Goal: Understand process/instructions

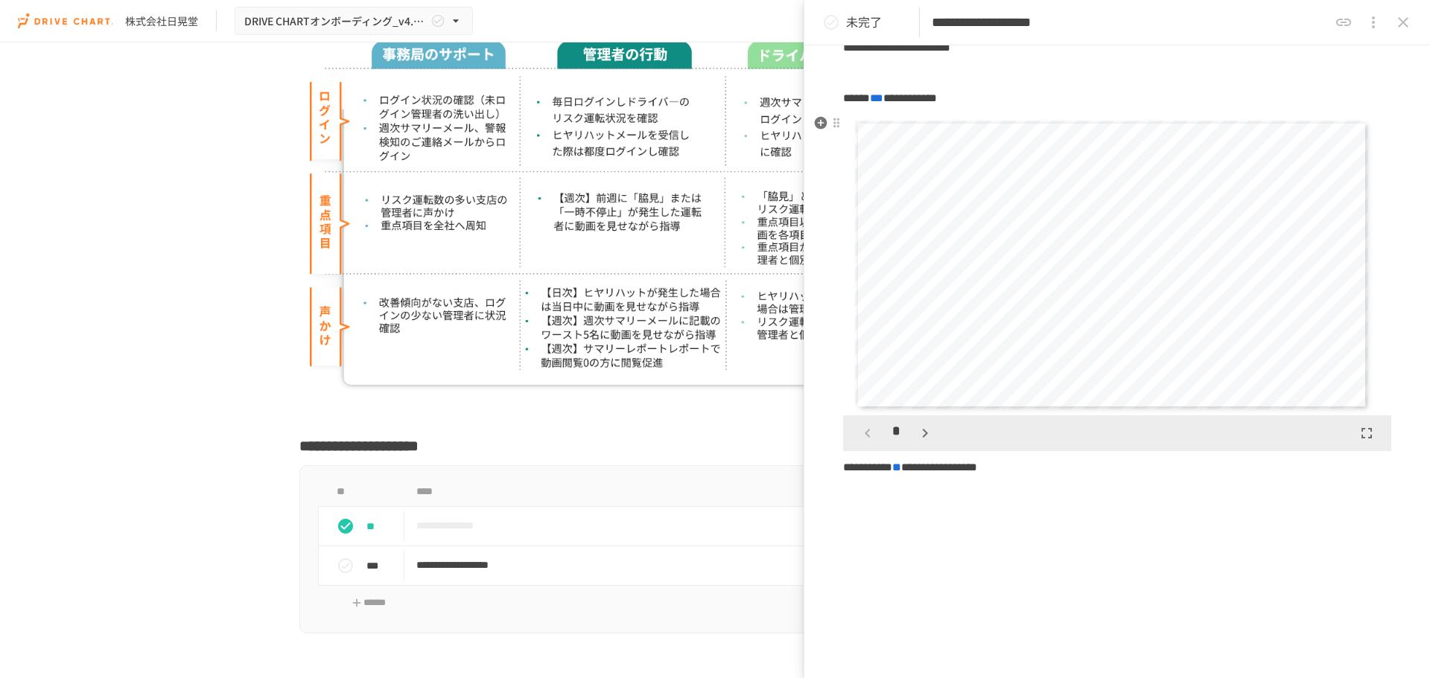
scroll to position [220, 0]
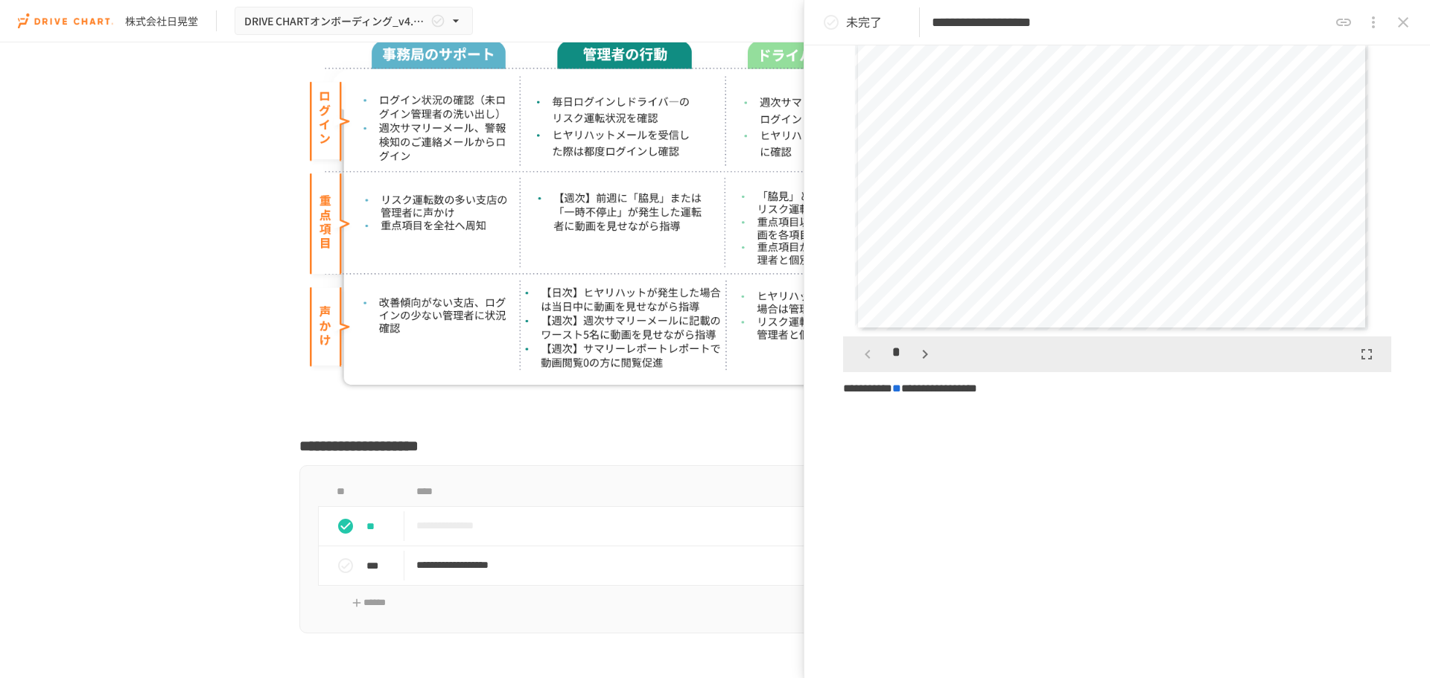
click at [1408, 26] on icon "close drawer" at bounding box center [1403, 22] width 10 height 10
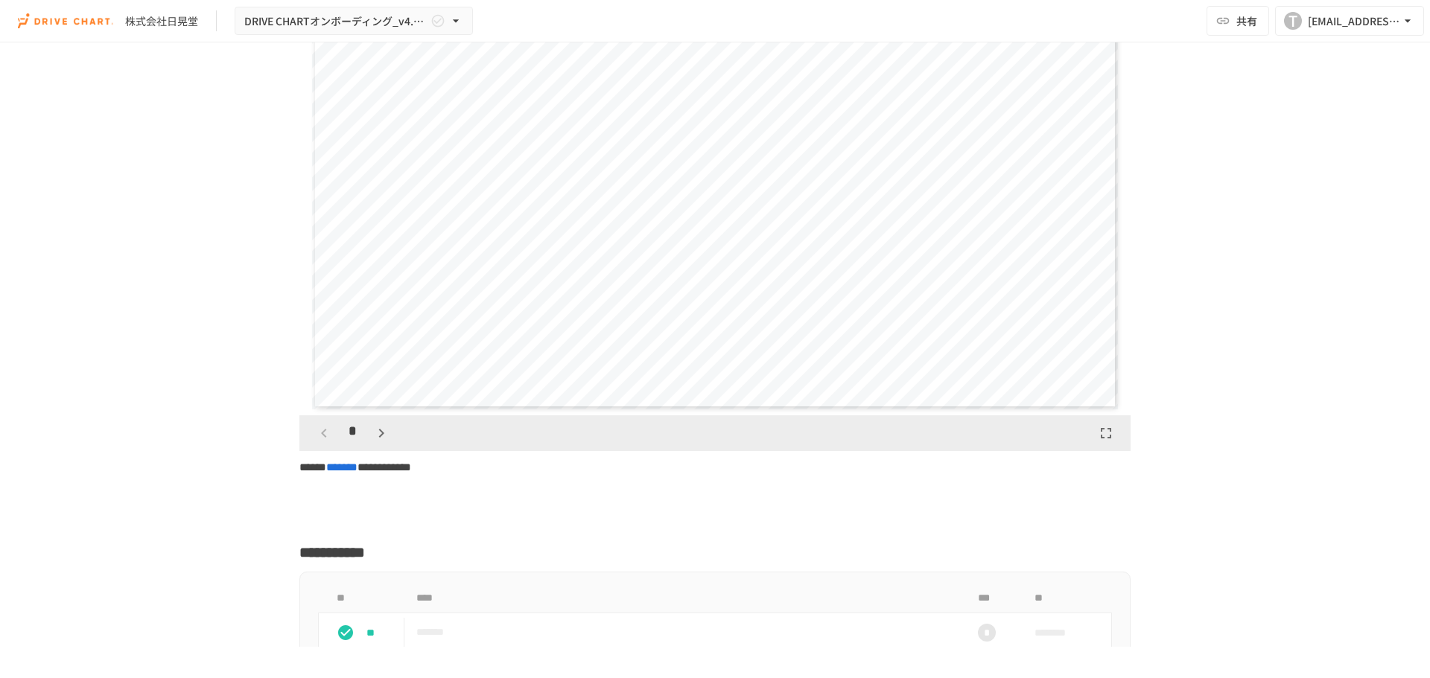
scroll to position [4124, 0]
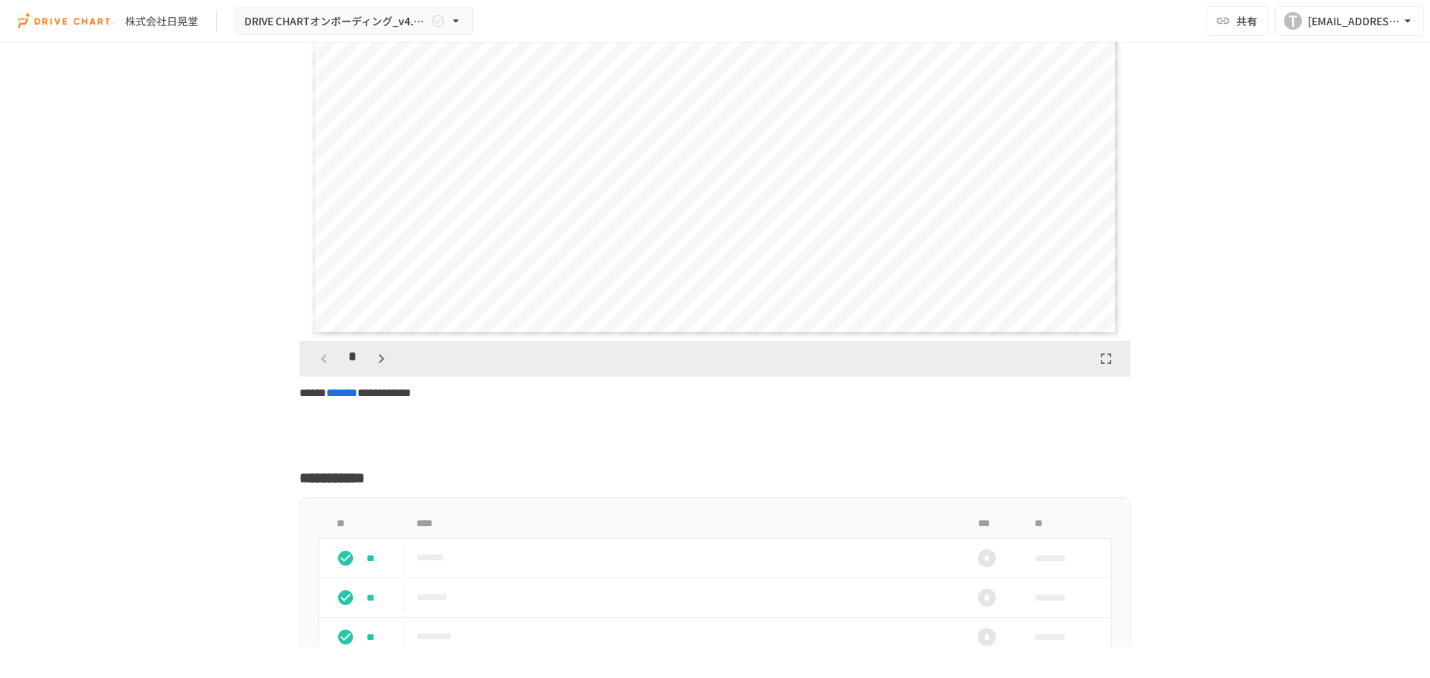
click at [384, 368] on icon "button" at bounding box center [381, 359] width 18 height 18
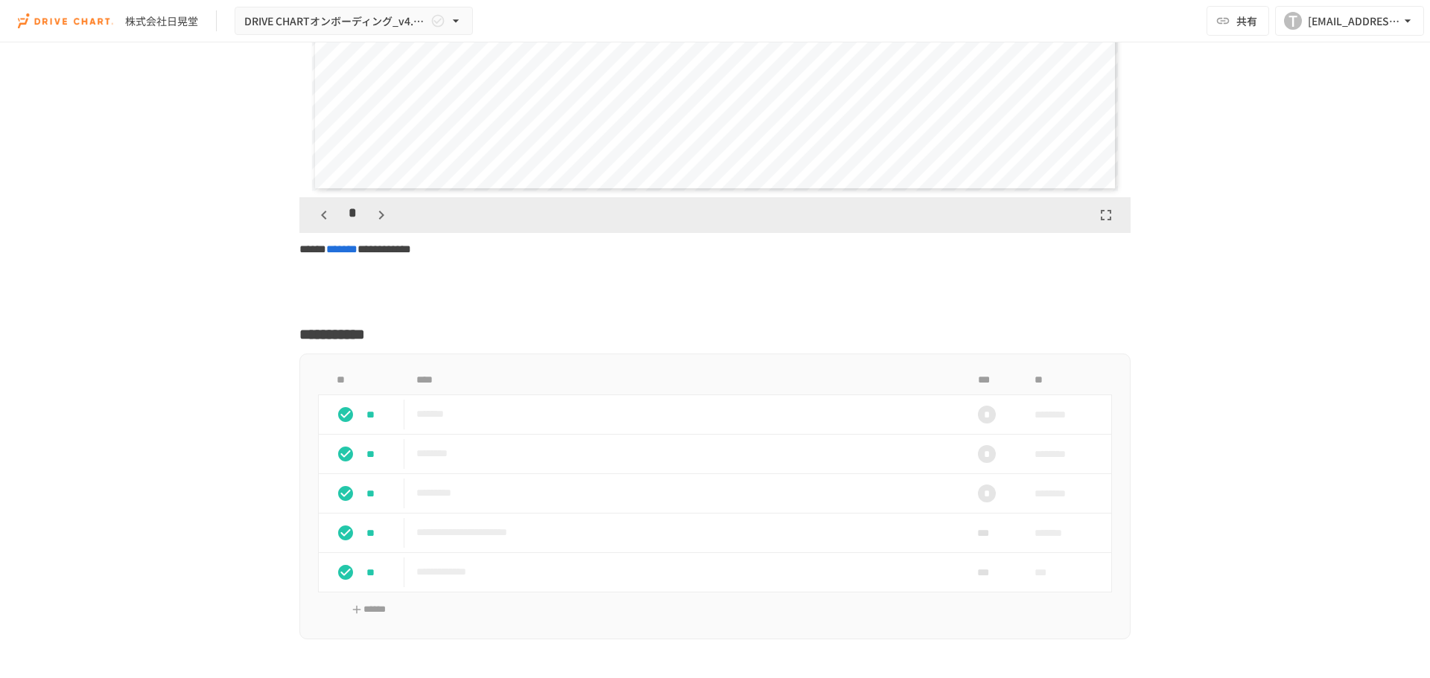
scroll to position [4422, 0]
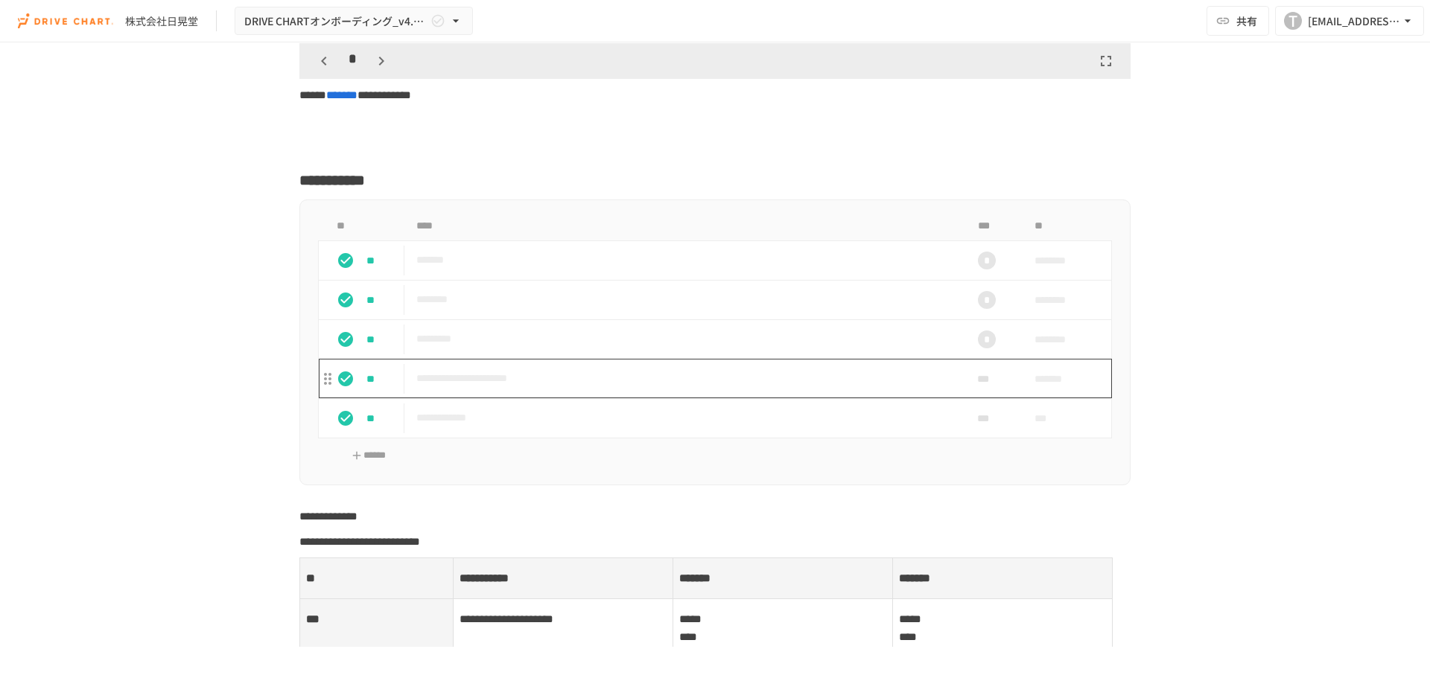
click at [515, 388] on p "**********" at bounding box center [683, 378] width 535 height 19
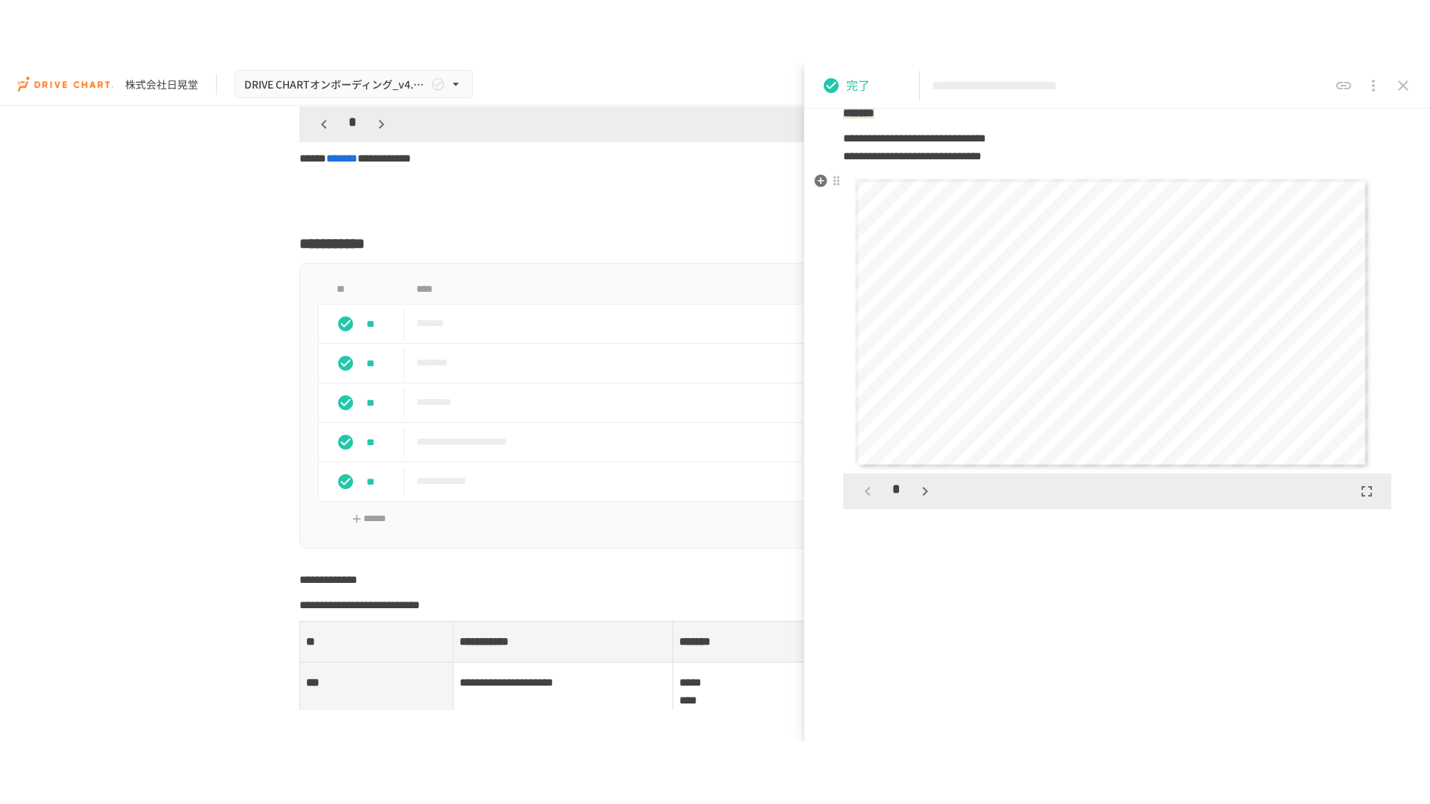
scroll to position [731, 0]
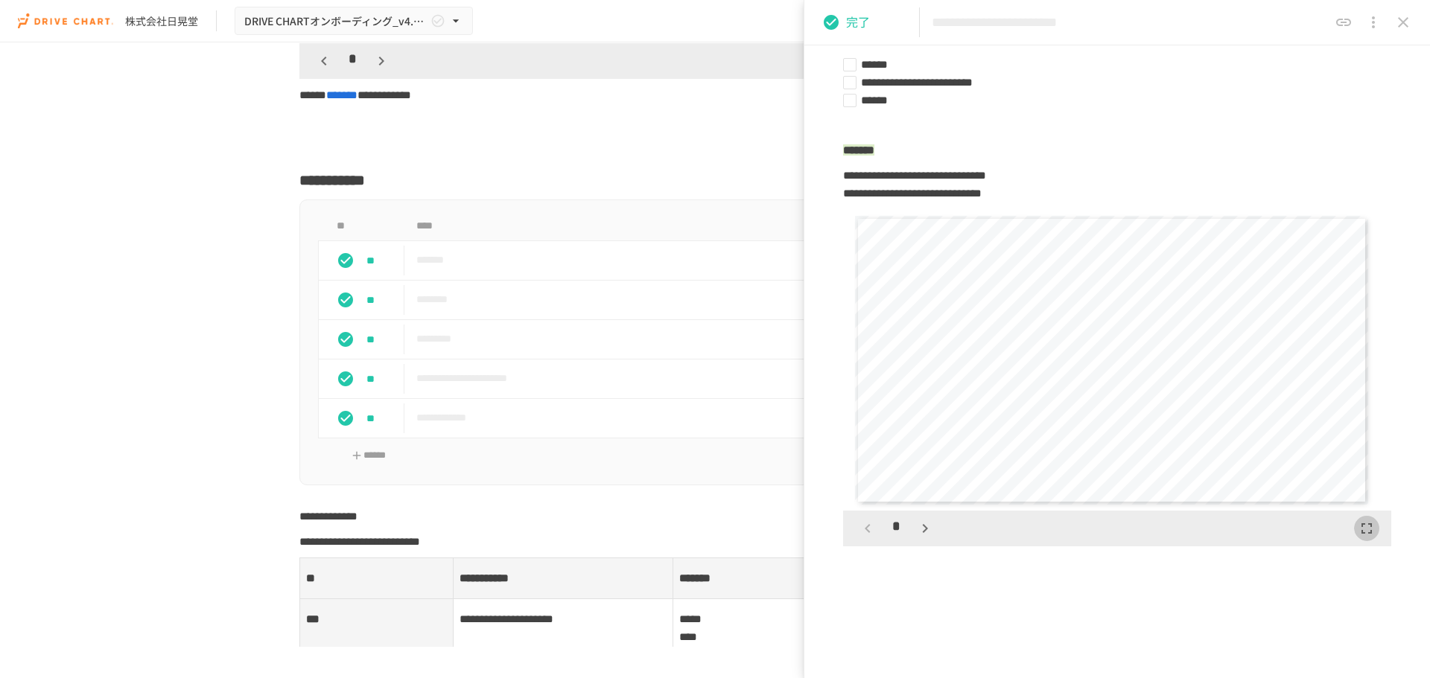
click at [1358, 527] on icon "button" at bounding box center [1367, 529] width 18 height 18
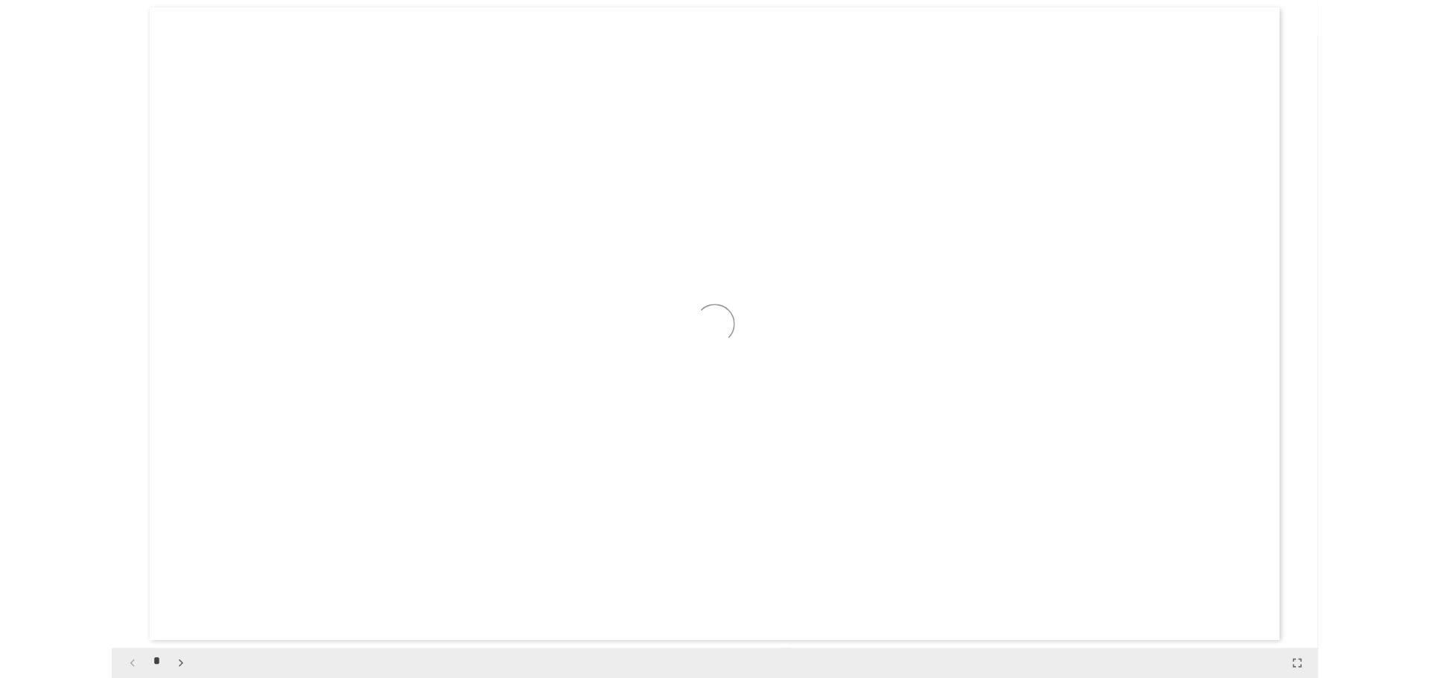
scroll to position [2306, 0]
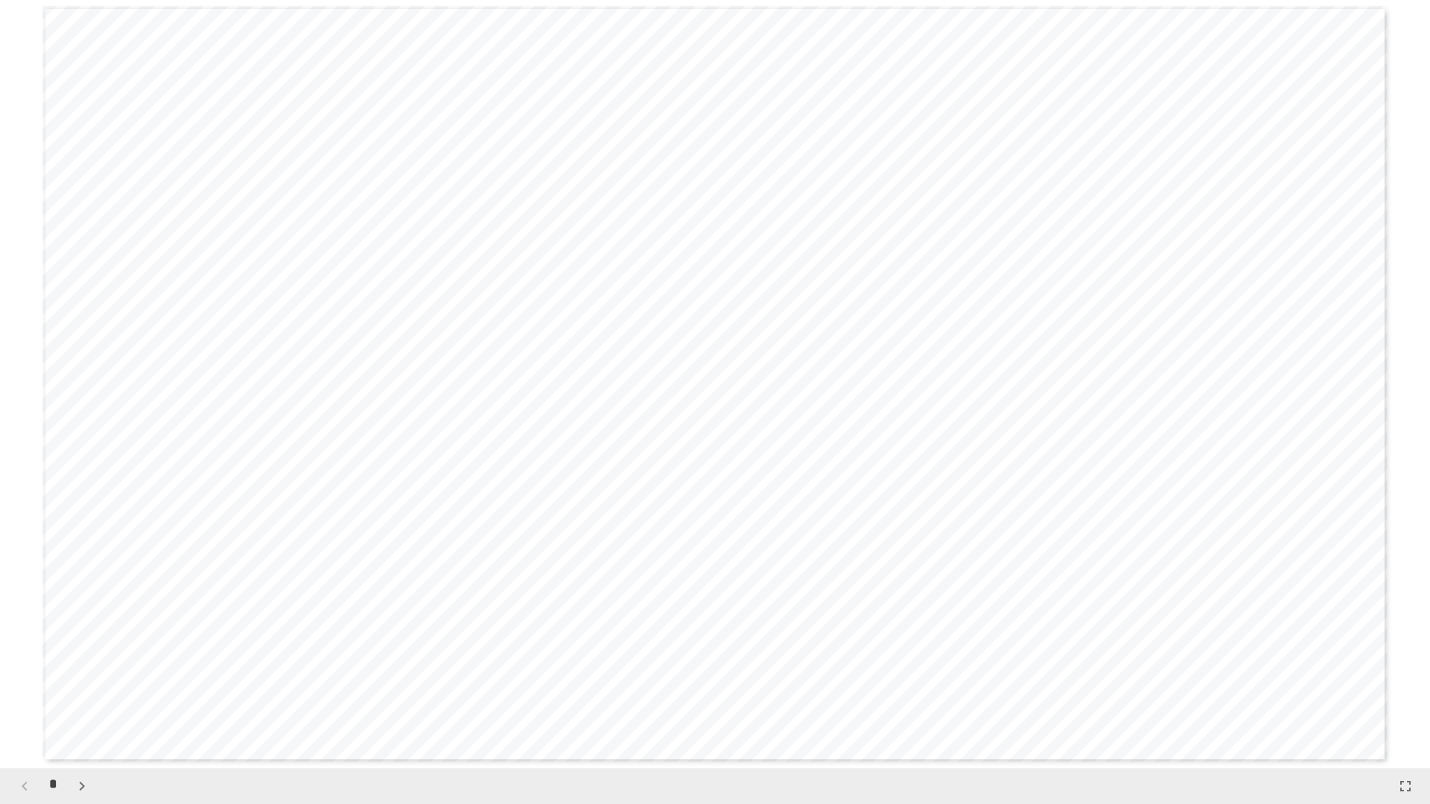
click at [1182, 441] on div "**********" at bounding box center [714, 384] width 1345 height 757
drag, startPoint x: 1381, startPoint y: 57, endPoint x: 1365, endPoint y: 55, distance: 16.5
click at [1378, 57] on div "**********" at bounding box center [714, 384] width 1345 height 757
drag, startPoint x: 933, startPoint y: 82, endPoint x: 906, endPoint y: 82, distance: 26.8
click at [906, 82] on div "**********" at bounding box center [714, 384] width 1345 height 757
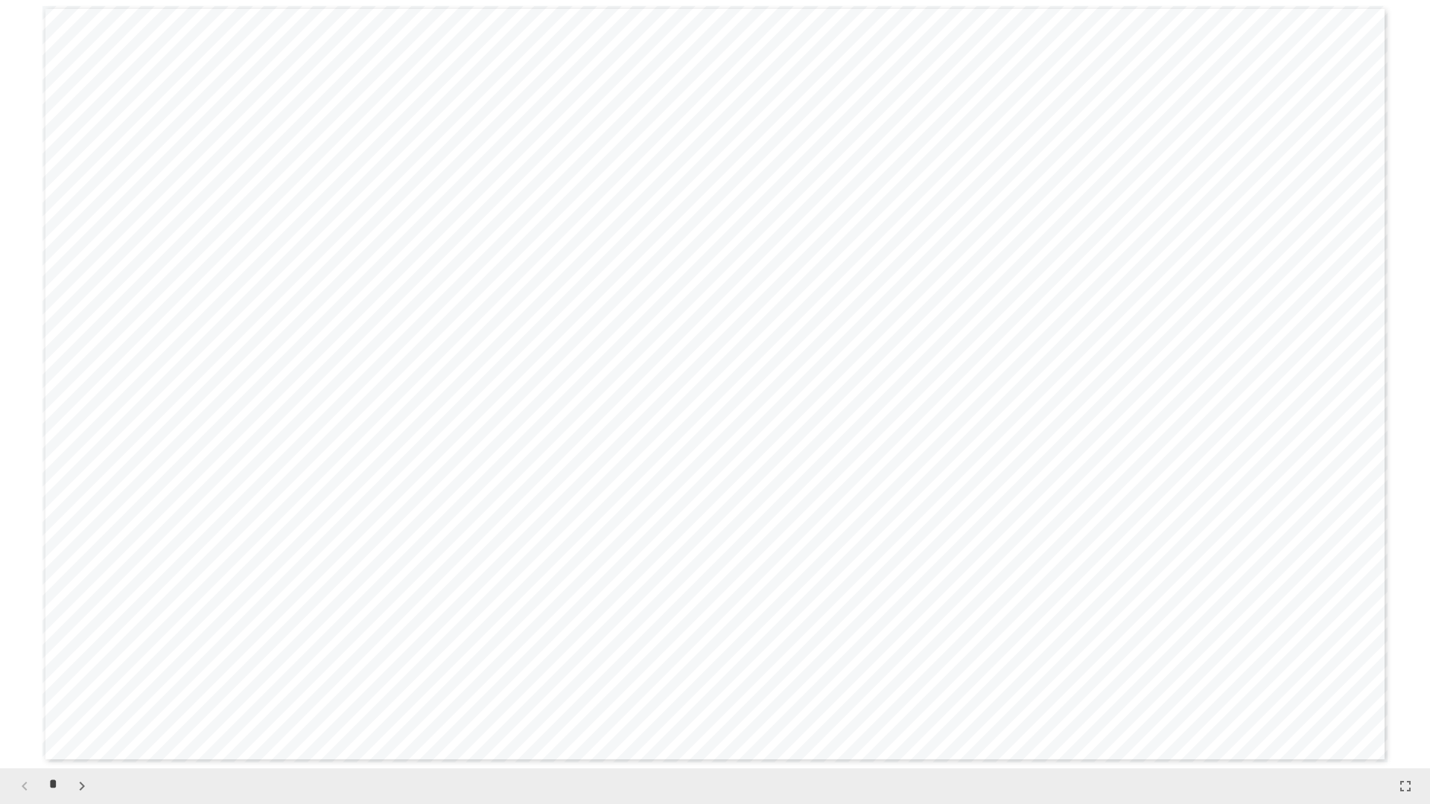
click at [1012, 268] on div "**********" at bounding box center [714, 384] width 1345 height 757
click at [1408, 678] on icon "button" at bounding box center [1405, 786] width 18 height 18
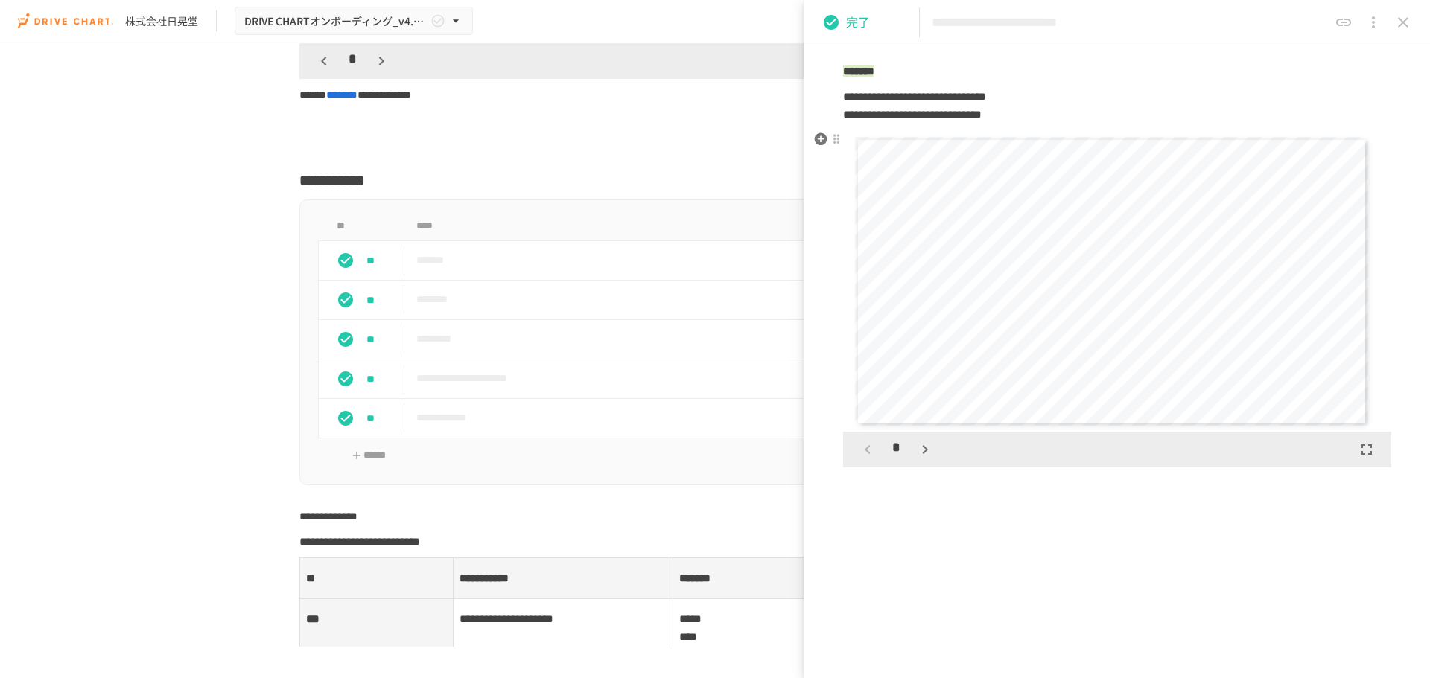
scroll to position [731, 0]
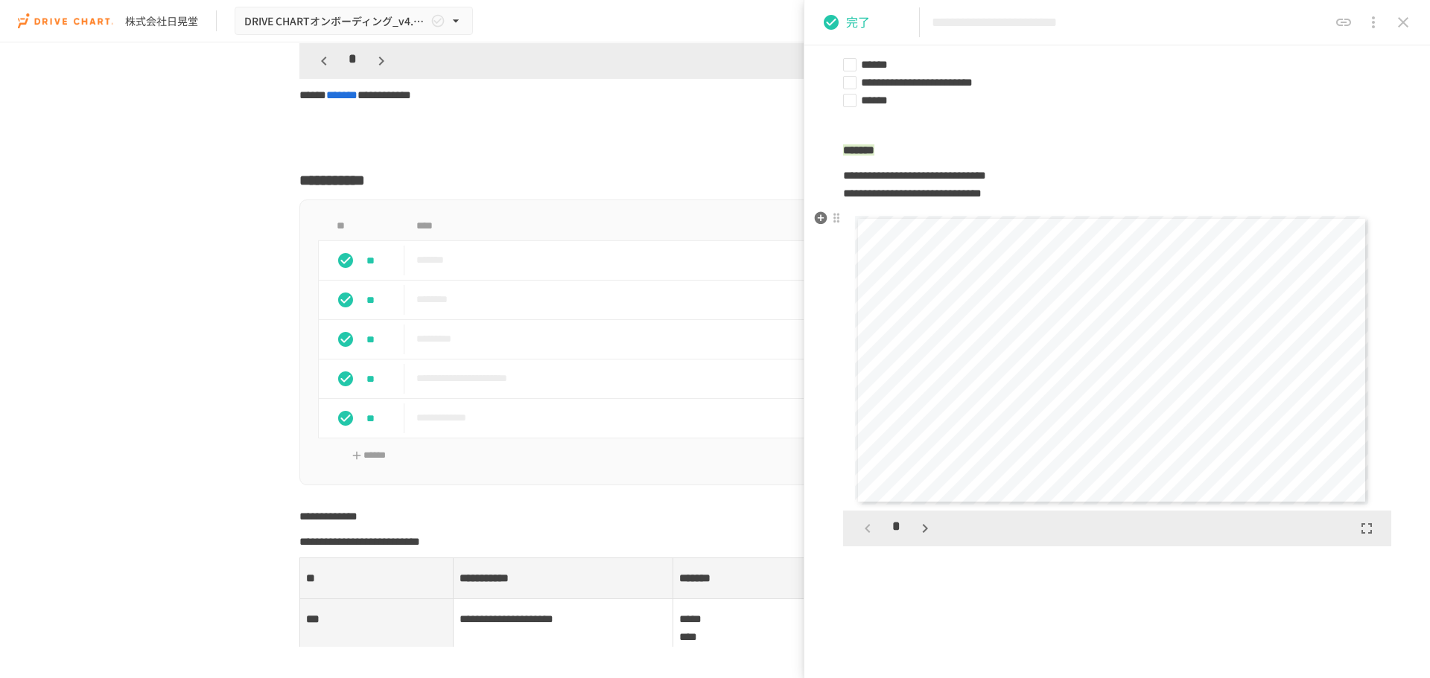
click at [924, 532] on icon "button" at bounding box center [925, 529] width 18 height 18
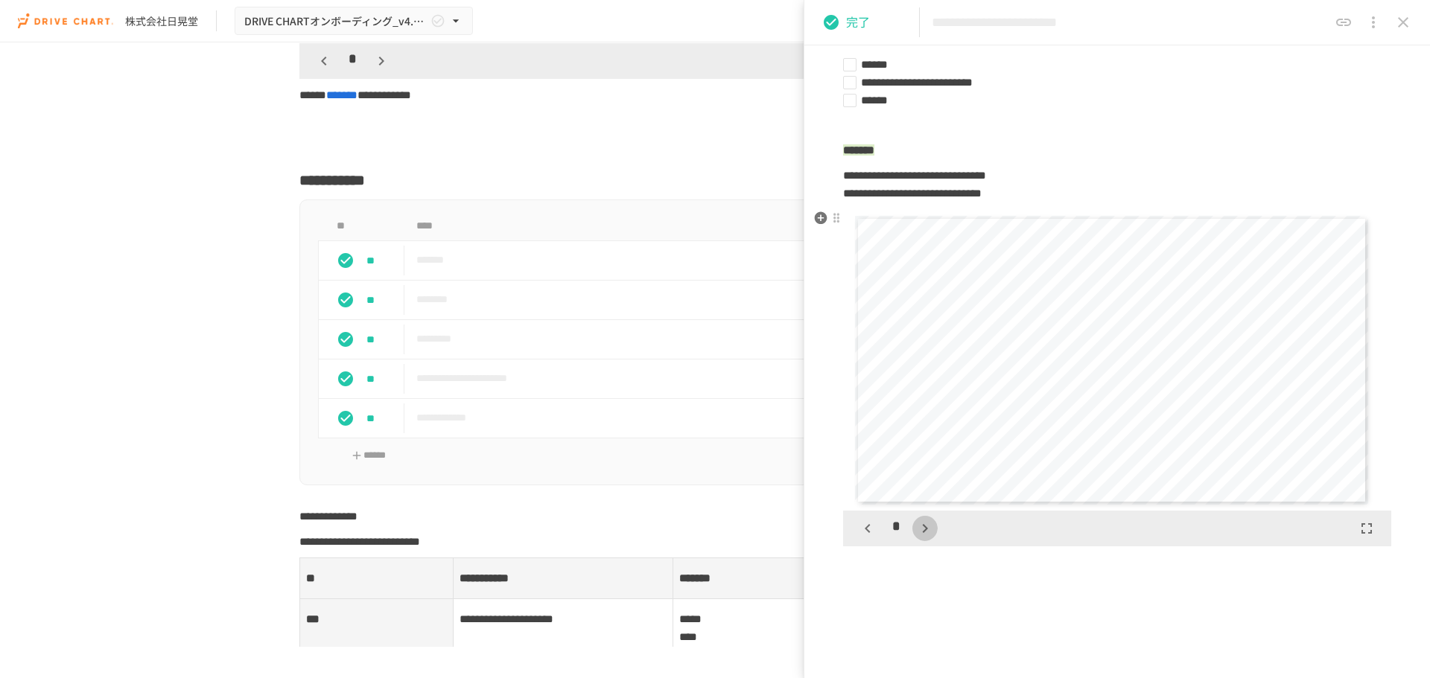
click at [924, 532] on icon "button" at bounding box center [925, 529] width 18 height 18
click at [862, 530] on icon "button" at bounding box center [868, 529] width 18 height 18
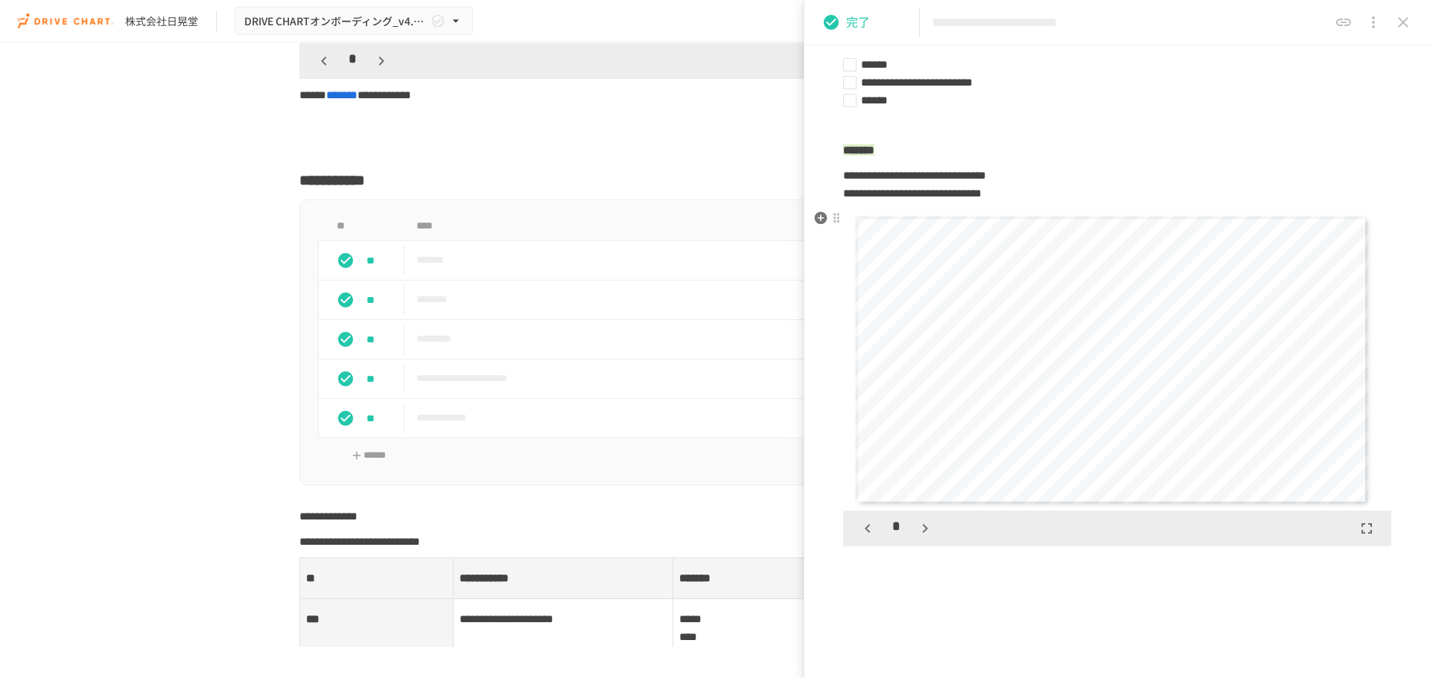
click at [862, 530] on icon "button" at bounding box center [868, 529] width 18 height 18
click at [920, 535] on icon "button" at bounding box center [925, 529] width 18 height 18
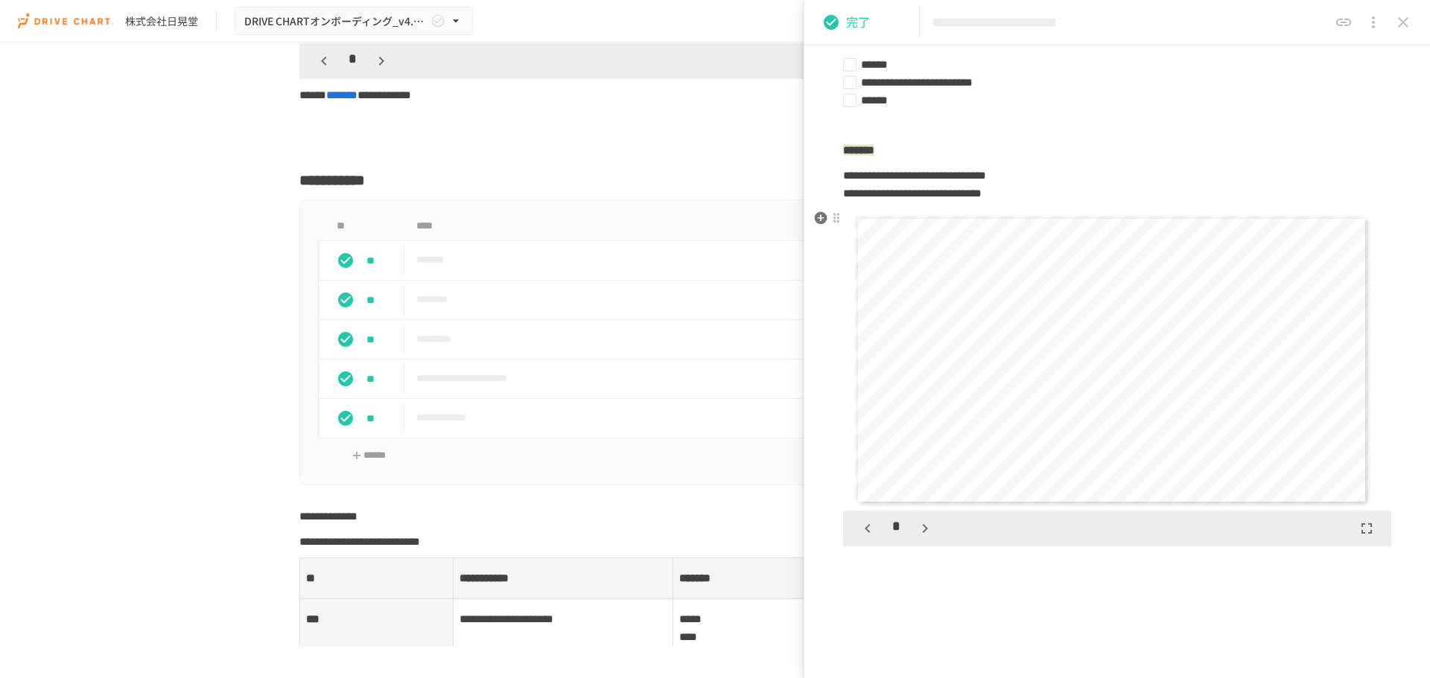
scroll to position [902, 0]
click at [919, 523] on icon "button" at bounding box center [925, 529] width 18 height 18
click at [921, 527] on icon "button" at bounding box center [925, 529] width 18 height 18
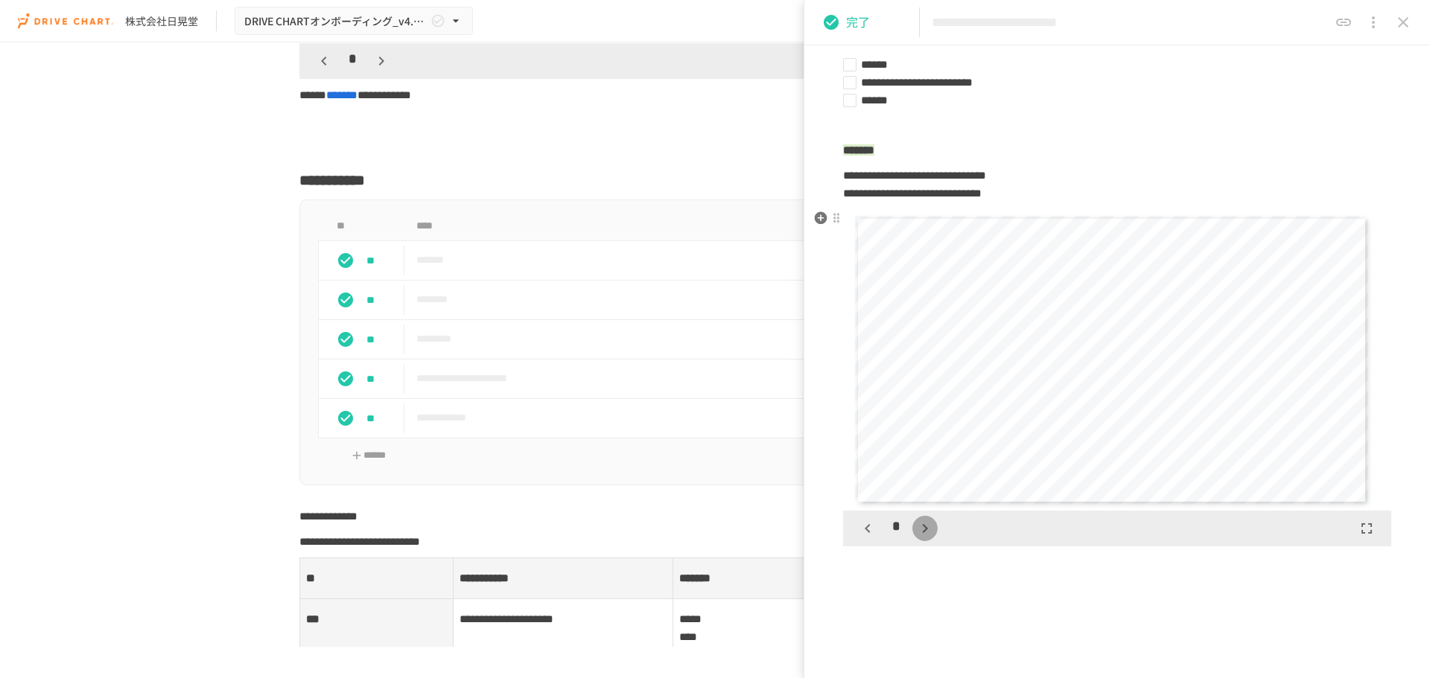
click at [928, 527] on icon "button" at bounding box center [925, 529] width 18 height 18
click at [1413, 25] on button "close drawer" at bounding box center [1403, 22] width 30 height 30
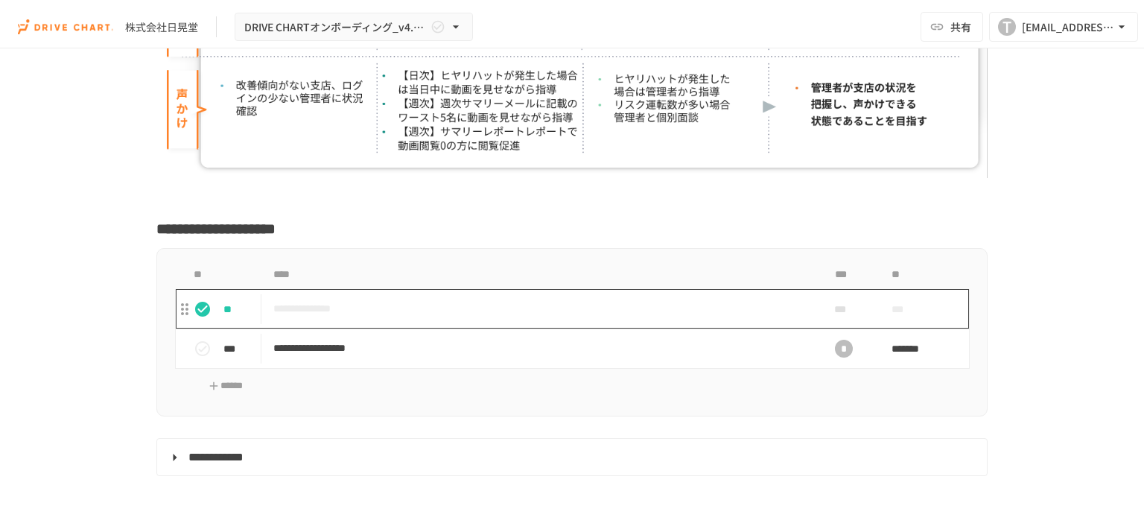
scroll to position [2327, 0]
